Goal: Find specific page/section: Find specific page/section

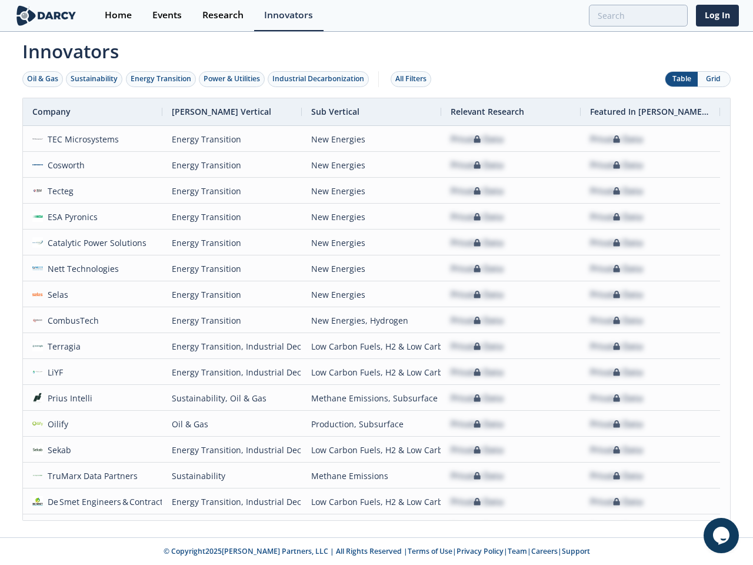
click at [43, 79] on div "Oil & Gas" at bounding box center [42, 79] width 31 height 11
click at [95, 79] on div "Sustainability" at bounding box center [94, 79] width 47 height 11
click at [161, 79] on div "Energy Transition" at bounding box center [161, 79] width 61 height 11
click at [233, 79] on div "Power & Utilities" at bounding box center [232, 79] width 56 height 11
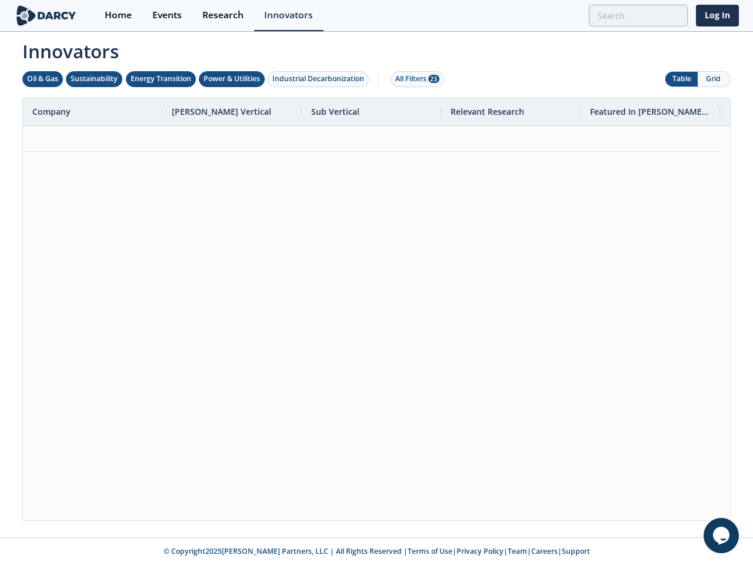
click at [321, 79] on div "Industrial Decarbonization" at bounding box center [318, 79] width 92 height 11
click at [414, 79] on div "All Filters 28" at bounding box center [417, 79] width 44 height 11
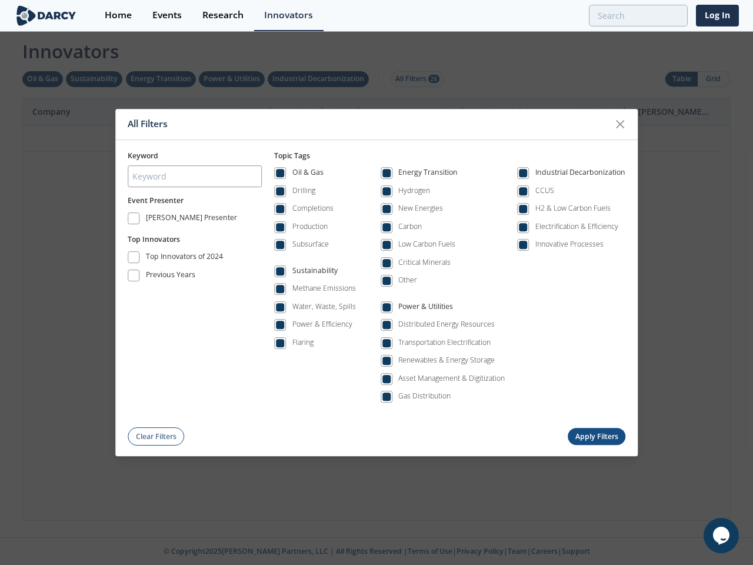
click at [714, 79] on div "All Filters Keyword Event Presenter [PERSON_NAME] Presenter Top Innovators Top …" at bounding box center [376, 282] width 753 height 565
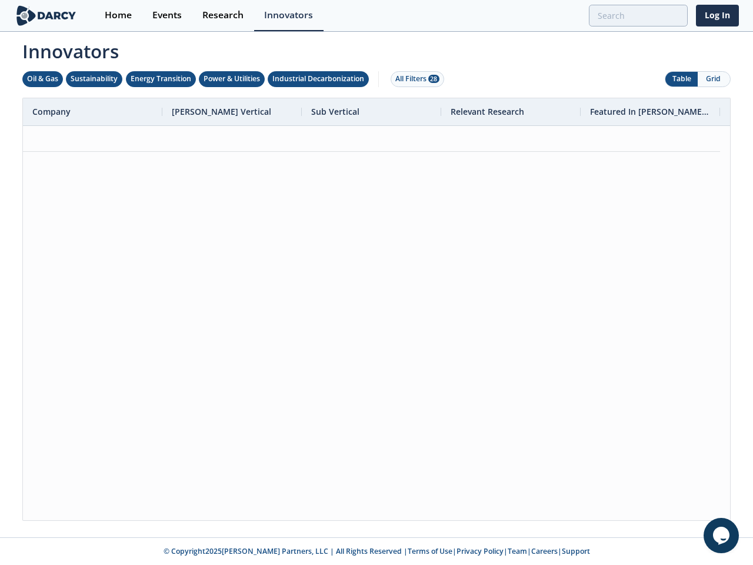
click at [377, 309] on div at bounding box center [376, 323] width 707 height 394
click at [92, 112] on div "Company" at bounding box center [87, 111] width 111 height 27
